Goal: Find specific page/section: Find specific page/section

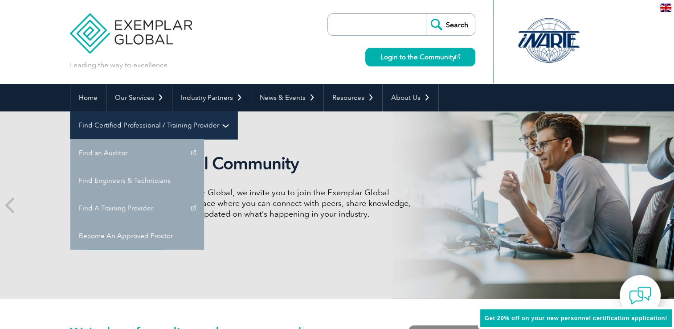
click at [237, 111] on link "Find Certified Professional / Training Provider" at bounding box center [153, 125] width 167 height 28
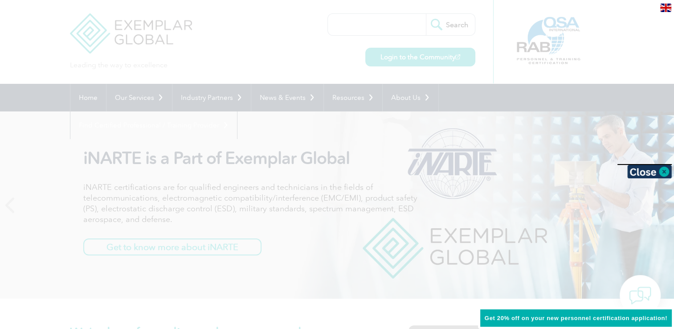
click at [259, 129] on div at bounding box center [337, 164] width 674 height 329
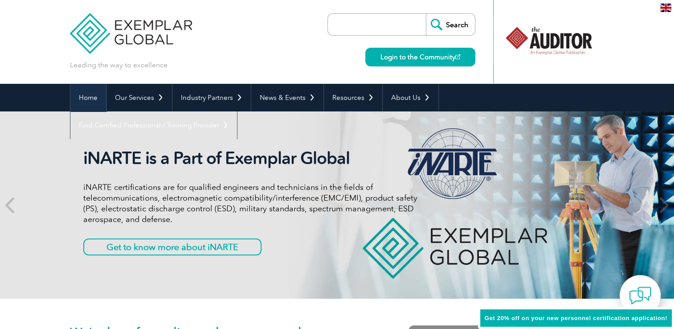
click at [81, 102] on link "Home" at bounding box center [88, 98] width 36 height 28
